Goal: Transaction & Acquisition: Purchase product/service

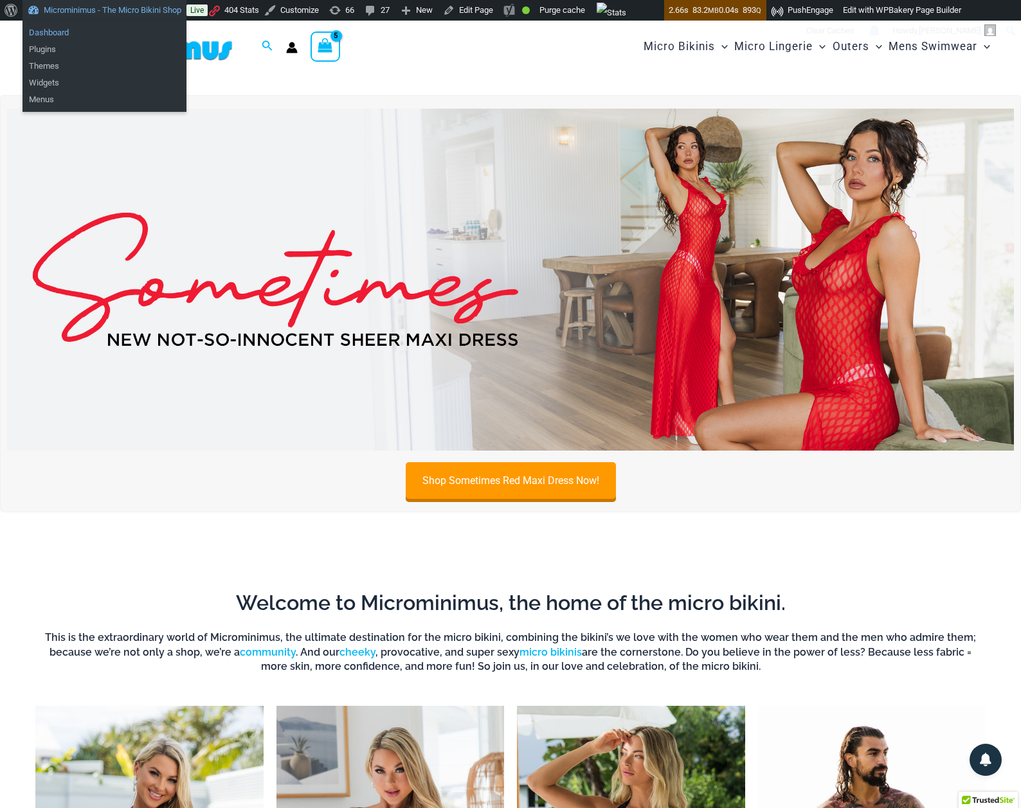
click at [70, 34] on link "Dashboard" at bounding box center [105, 32] width 164 height 17
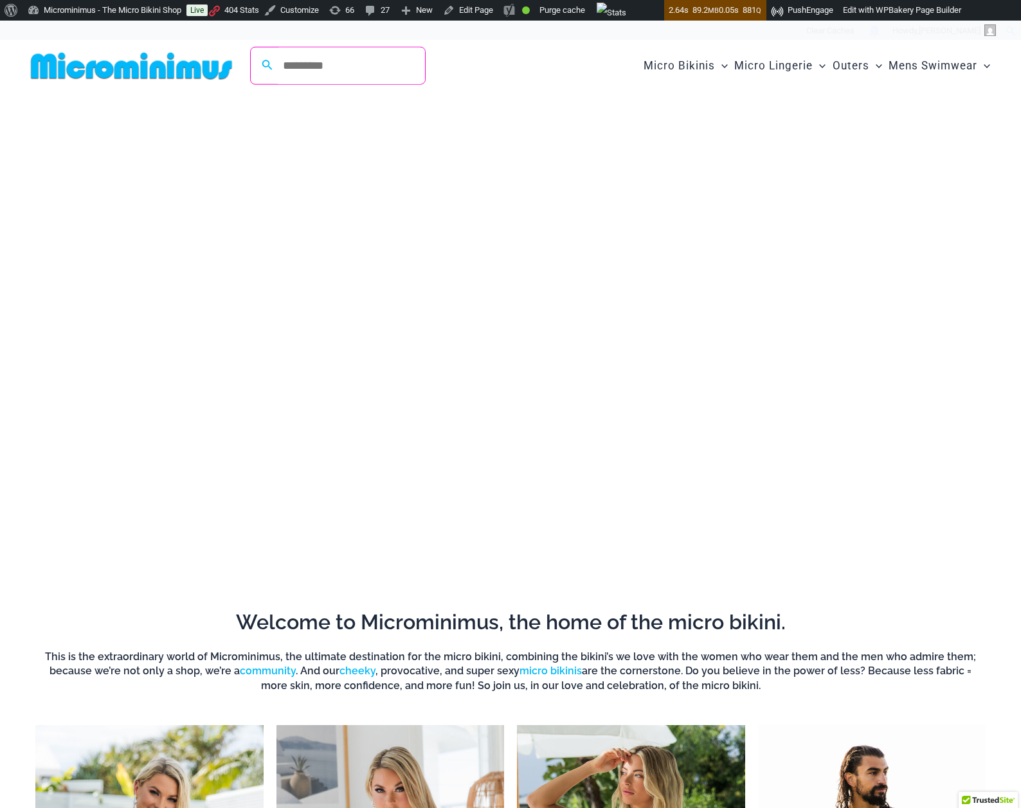
click at [300, 68] on input "Search for: Search" at bounding box center [349, 66] width 151 height 37
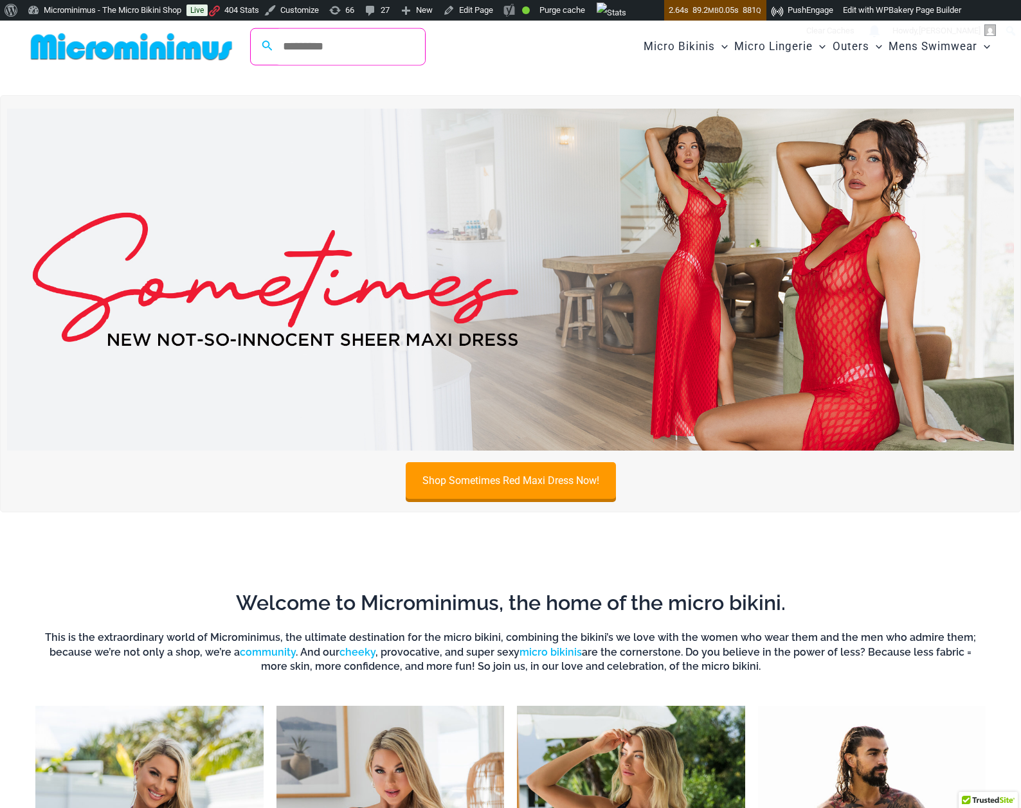
type input "*********"
click button "Search" at bounding box center [0, 0] width 0 height 0
click at [467, 237] on img at bounding box center [510, 280] width 1007 height 342
click at [472, 235] on img at bounding box center [510, 280] width 1007 height 342
